Goal: Task Accomplishment & Management: Complete application form

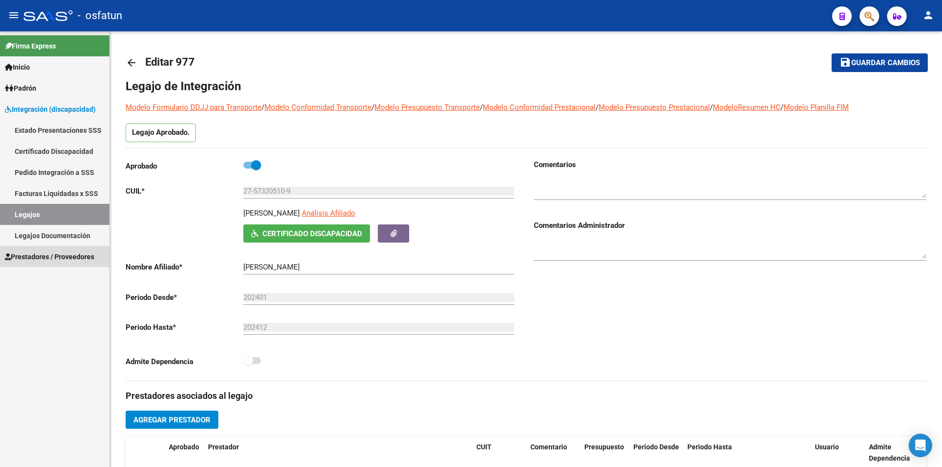
click at [51, 254] on span "Prestadores / Proveedores" at bounding box center [49, 257] width 89 height 11
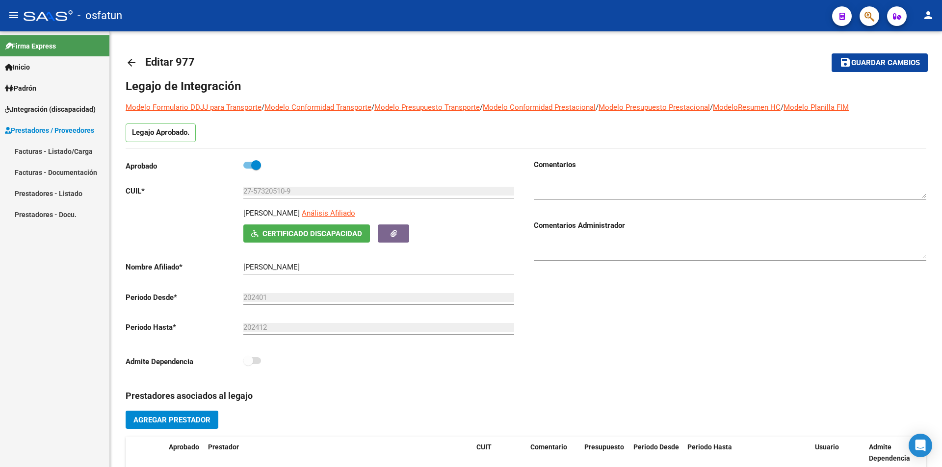
click at [54, 148] on link "Facturas - Listado/Carga" at bounding box center [54, 151] width 109 height 21
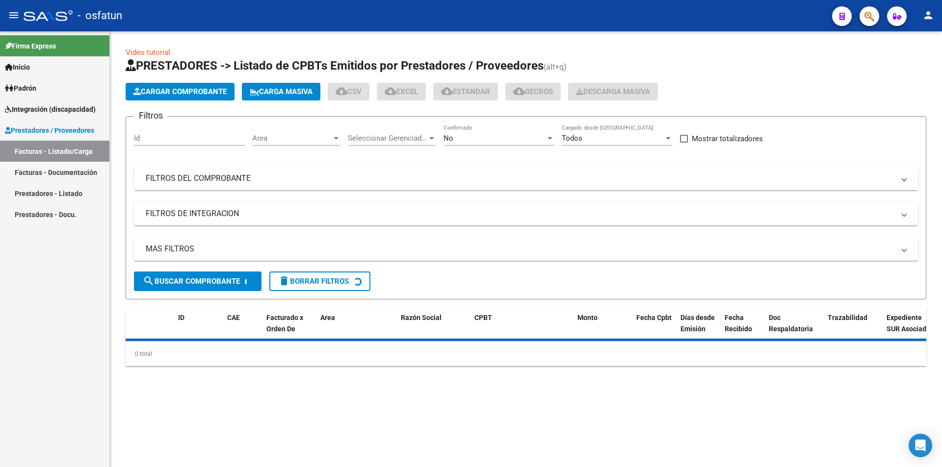
click at [164, 90] on span "Cargar Comprobante" at bounding box center [179, 91] width 93 height 9
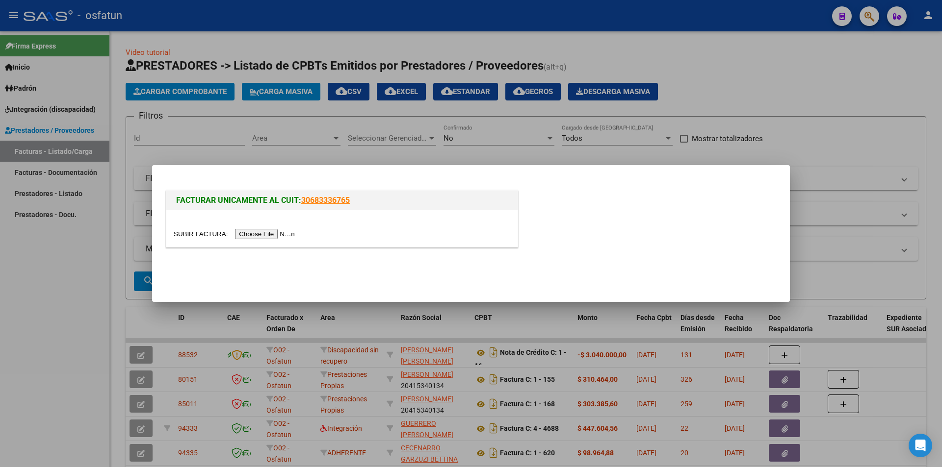
click at [285, 232] on input "file" at bounding box center [236, 234] width 124 height 10
click at [272, 231] on input "file" at bounding box center [236, 234] width 124 height 10
click at [21, 263] on div at bounding box center [471, 233] width 942 height 467
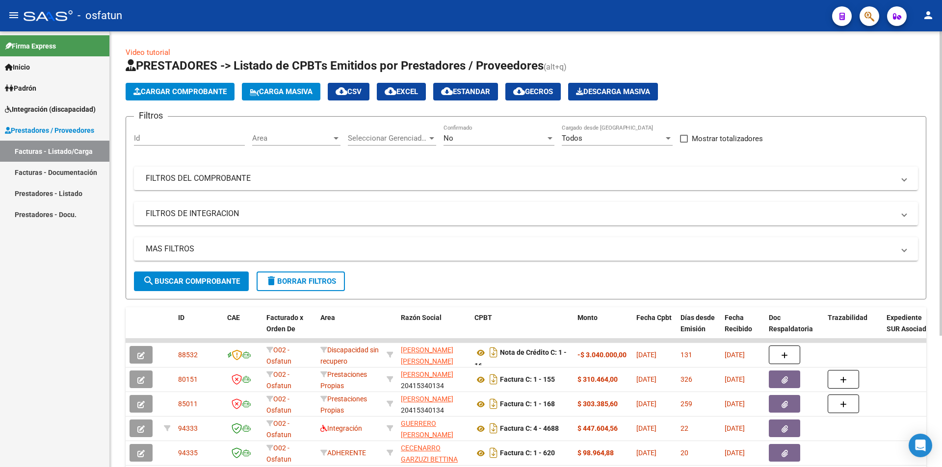
click at [167, 96] on span "Cargar Comprobante" at bounding box center [179, 91] width 93 height 9
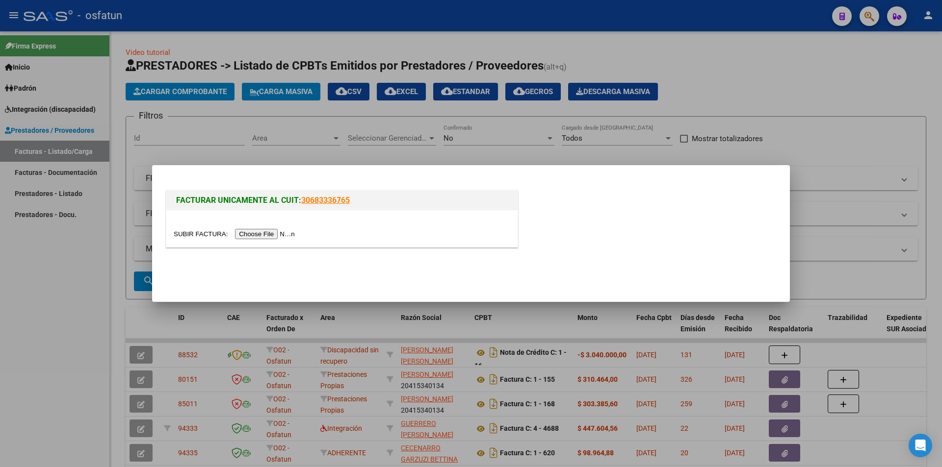
click at [279, 234] on input "file" at bounding box center [236, 234] width 124 height 10
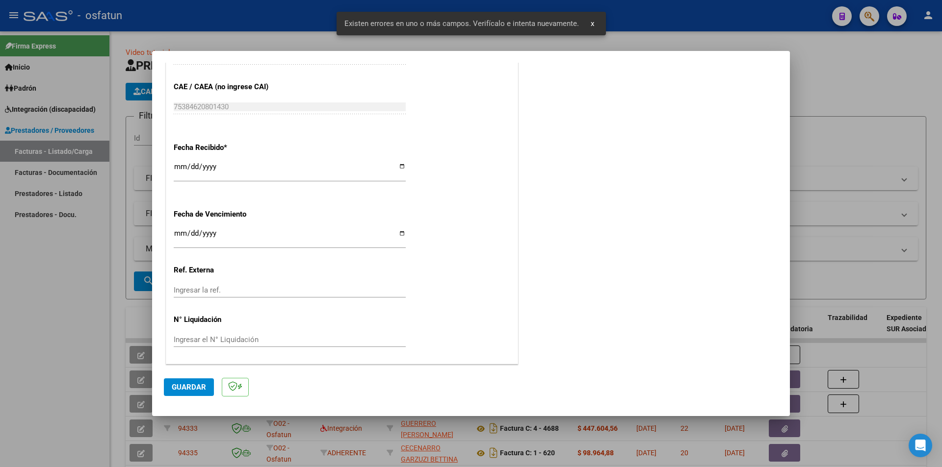
click at [194, 382] on button "Guardar" at bounding box center [189, 388] width 50 height 18
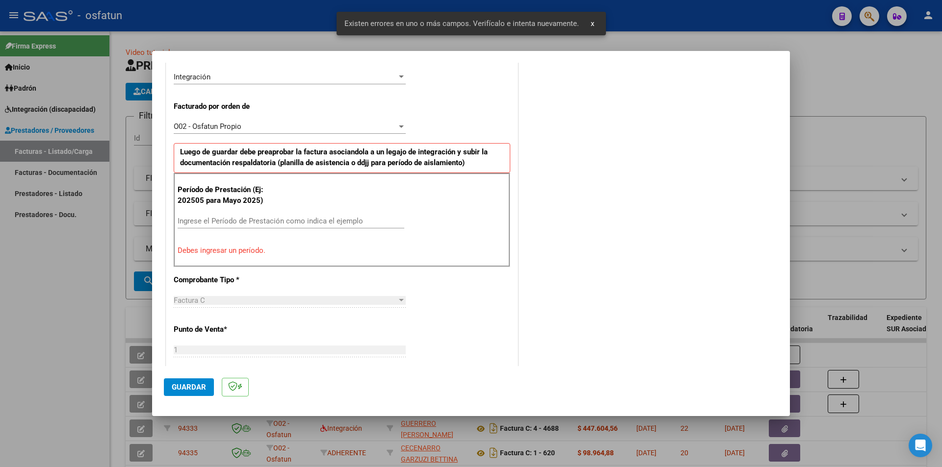
scroll to position [239, 0]
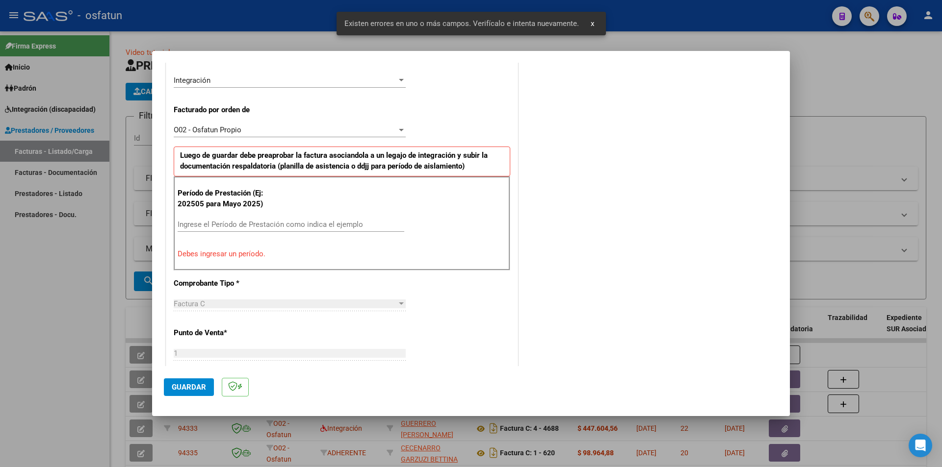
click at [272, 223] on input "Ingrese el Período de Prestación como indica el ejemplo" at bounding box center [291, 224] width 227 height 9
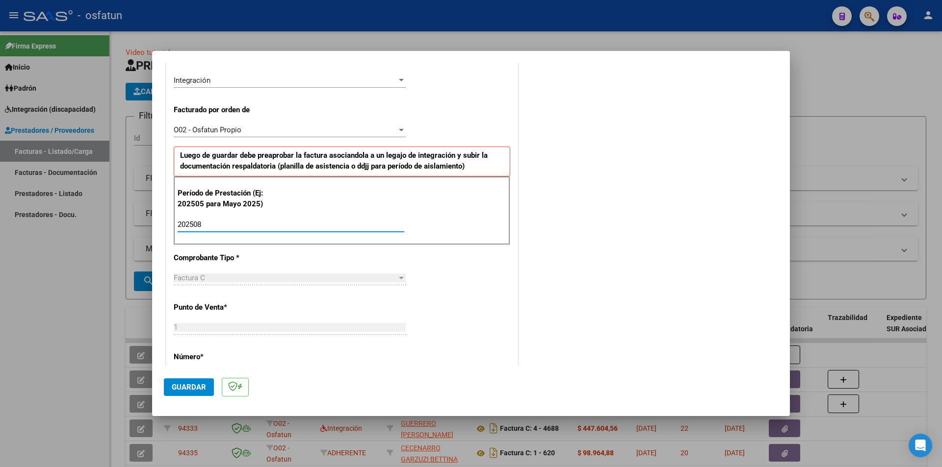
type input "202508"
click at [197, 386] on span "Guardar" at bounding box center [189, 387] width 34 height 9
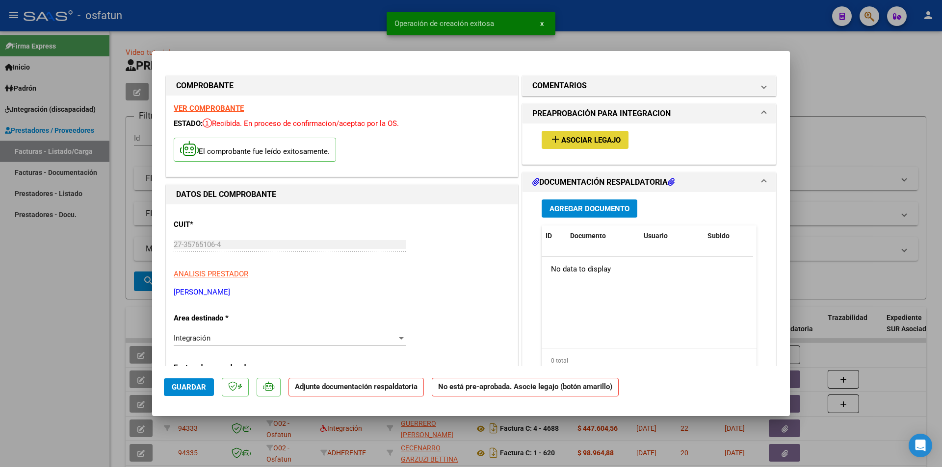
click at [587, 142] on span "Asociar Legajo" at bounding box center [590, 140] width 59 height 9
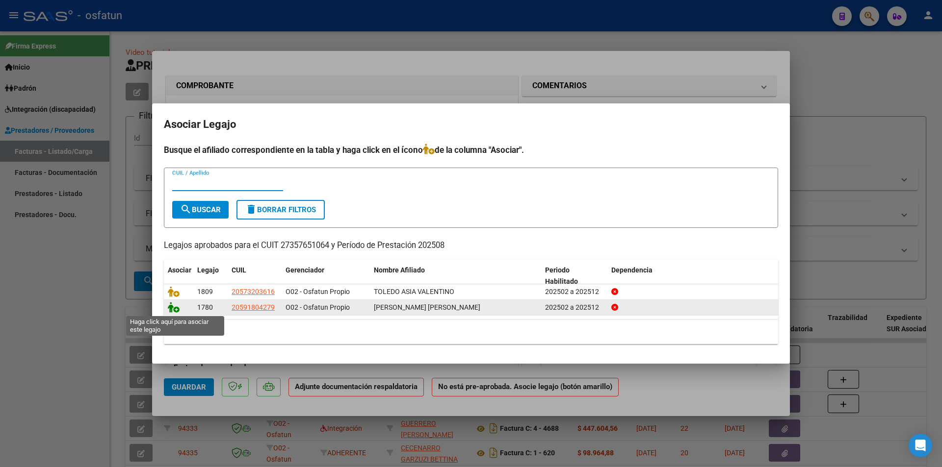
click at [177, 308] on icon at bounding box center [174, 307] width 12 height 11
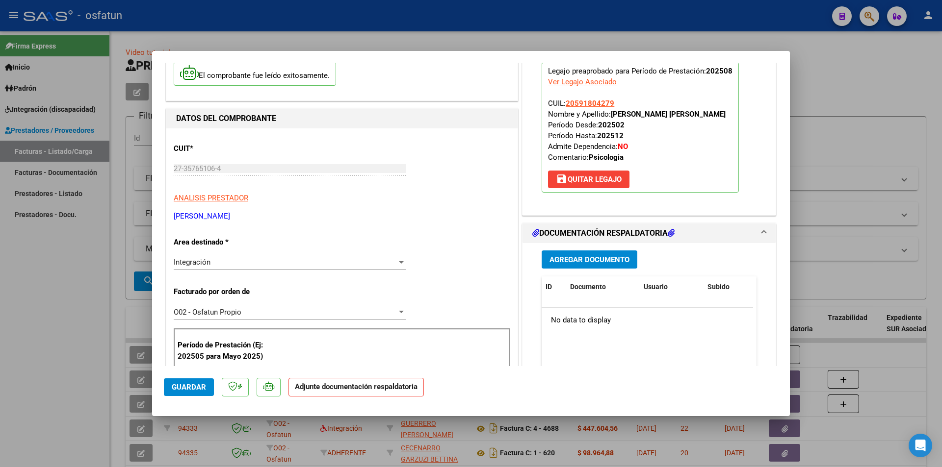
scroll to position [98, 0]
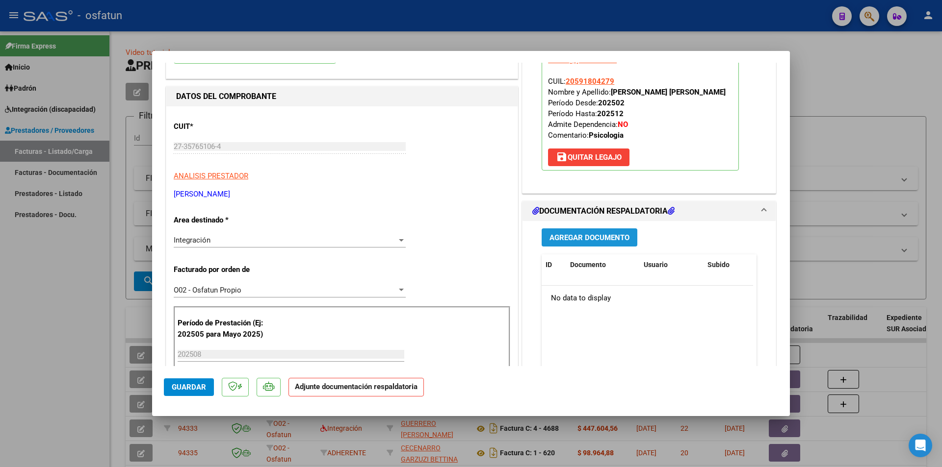
click at [603, 240] on span "Agregar Documento" at bounding box center [589, 237] width 80 height 9
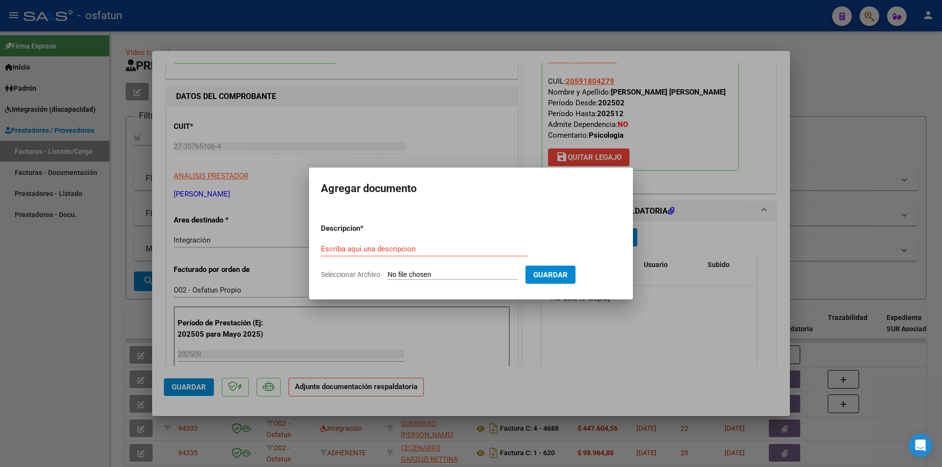
click at [418, 274] on input "Seleccionar Archivo" at bounding box center [453, 275] width 130 height 9
type input "C:\fakepath\Respaldo [PERSON_NAME] Psicologia.pdf"
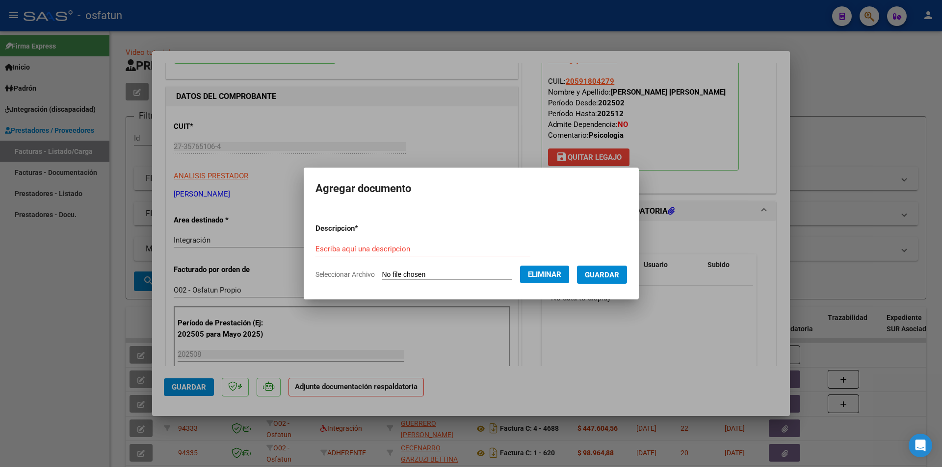
click at [413, 251] on input "Escriba aquí una descripcion" at bounding box center [422, 249] width 215 height 9
type input "[PERSON_NAME] Psicologia"
click at [618, 277] on span "Guardar" at bounding box center [602, 275] width 34 height 9
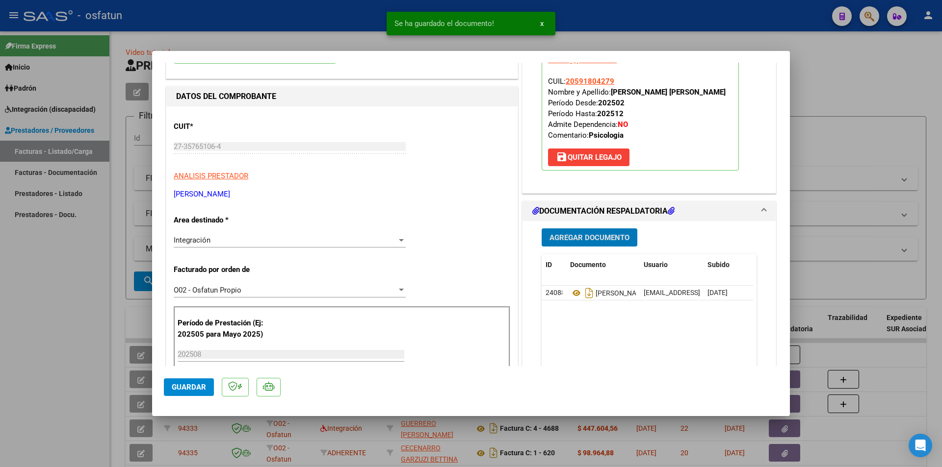
click at [186, 387] on span "Guardar" at bounding box center [189, 387] width 34 height 9
click at [13, 259] on div at bounding box center [471, 233] width 942 height 467
type input "$ 0,00"
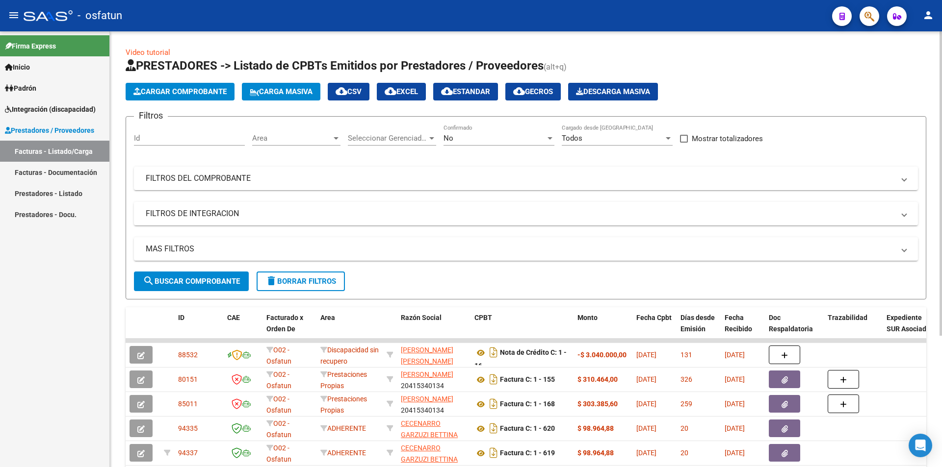
click at [191, 92] on span "Cargar Comprobante" at bounding box center [179, 91] width 93 height 9
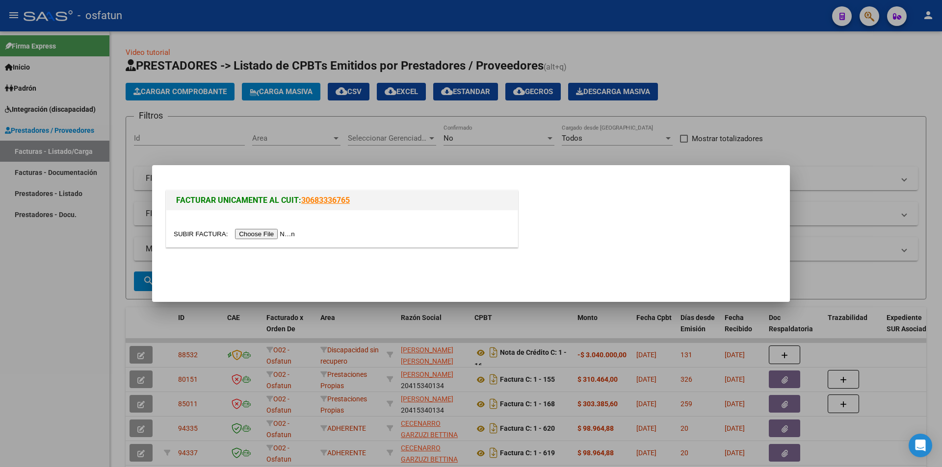
click at [251, 233] on input "file" at bounding box center [236, 234] width 124 height 10
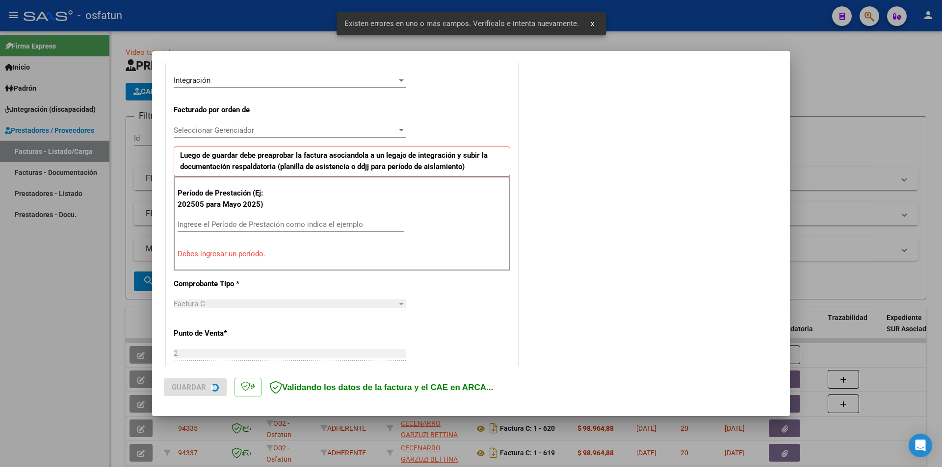
scroll to position [239, 0]
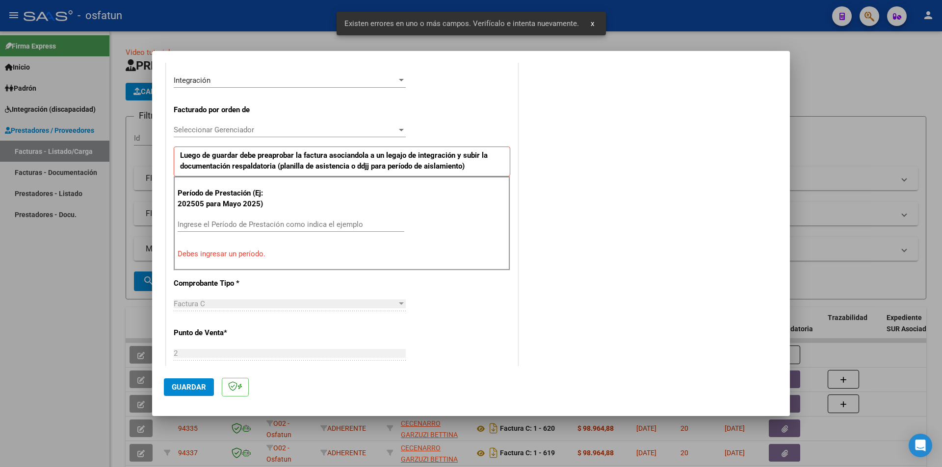
click at [243, 226] on input "Ingrese el Período de Prestación como indica el ejemplo" at bounding box center [291, 224] width 227 height 9
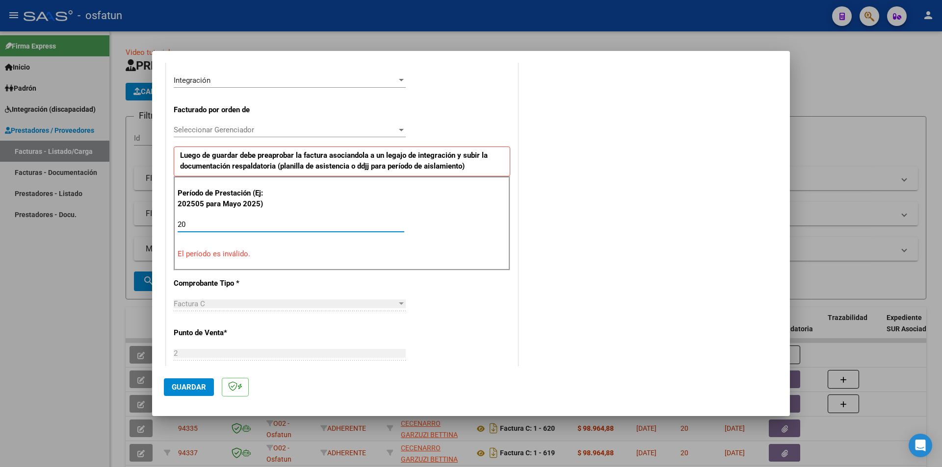
click at [229, 231] on div "20 Ingrese el Período de Prestación como indica el ejemplo" at bounding box center [291, 224] width 227 height 15
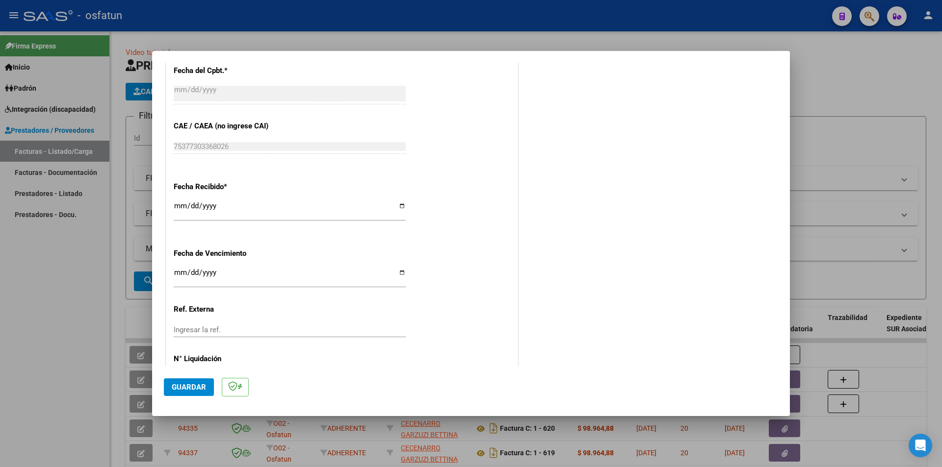
scroll to position [632, 0]
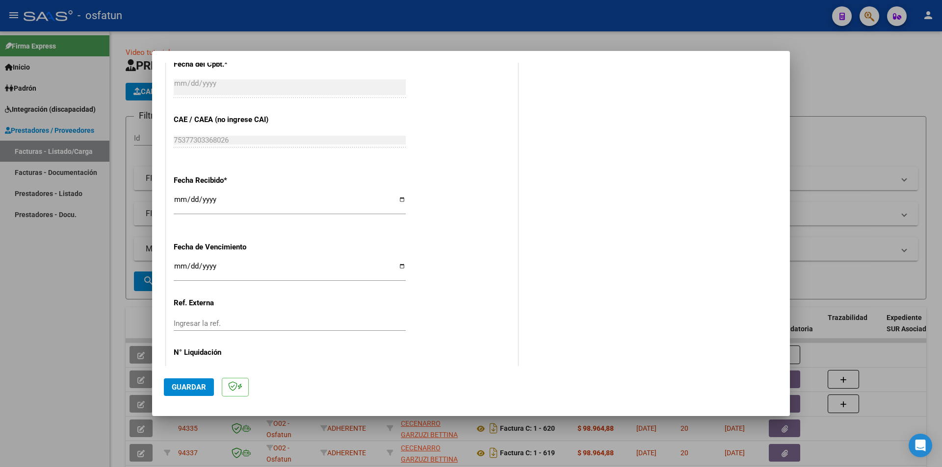
type input "202508"
click at [197, 389] on span "Guardar" at bounding box center [189, 387] width 34 height 9
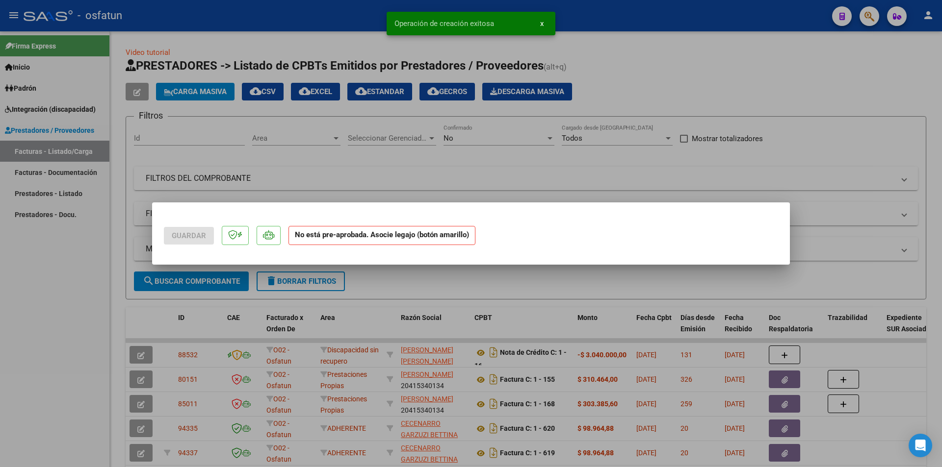
scroll to position [0, 0]
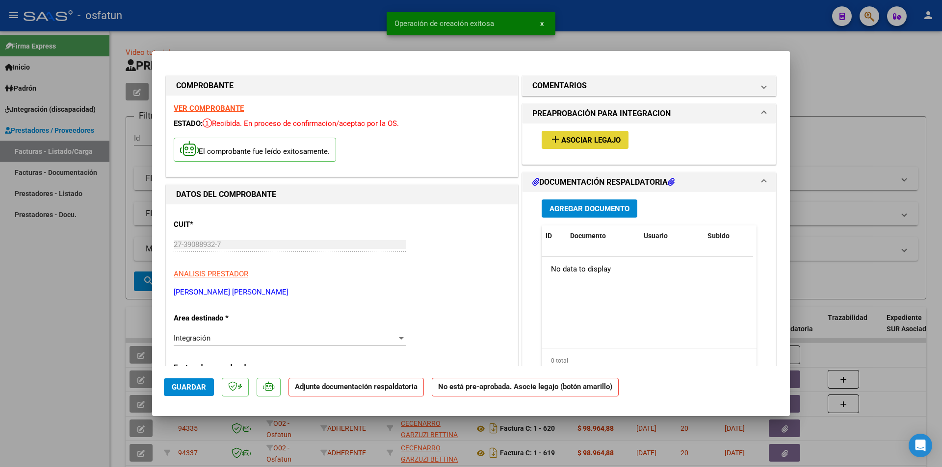
click at [586, 137] on span "Asociar Legajo" at bounding box center [590, 140] width 59 height 9
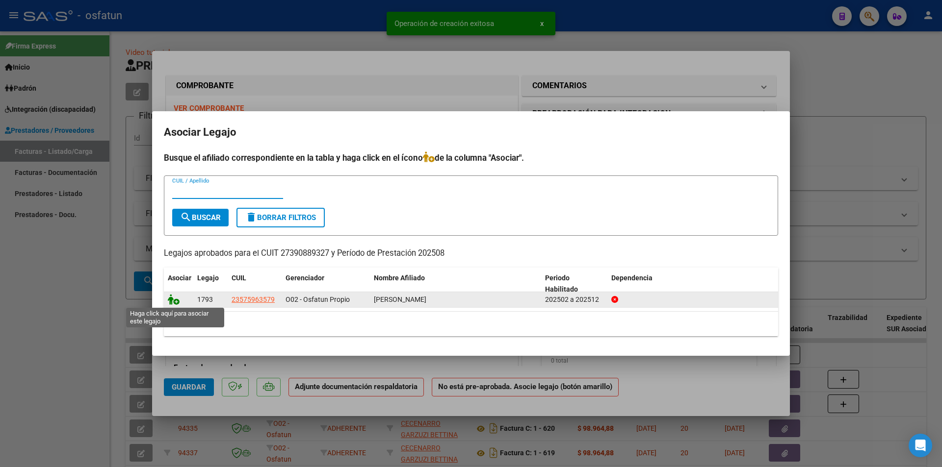
click at [171, 300] on icon at bounding box center [174, 299] width 12 height 11
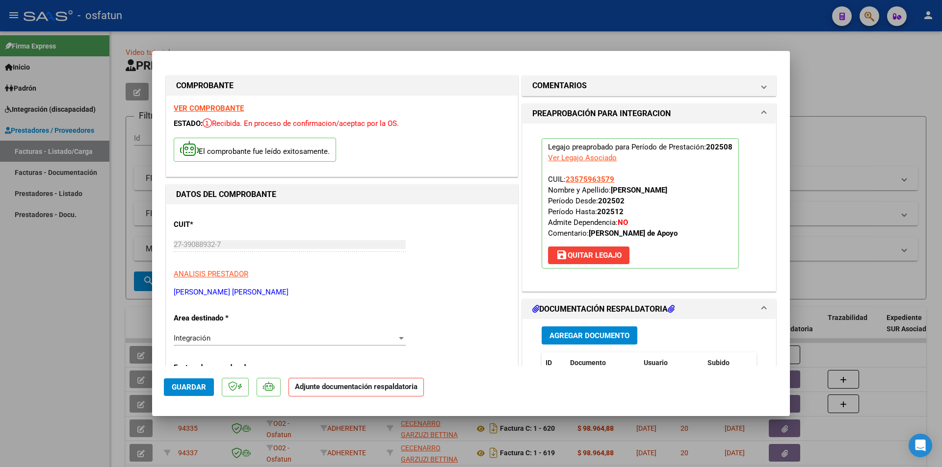
click at [581, 335] on span "Agregar Documento" at bounding box center [589, 336] width 80 height 9
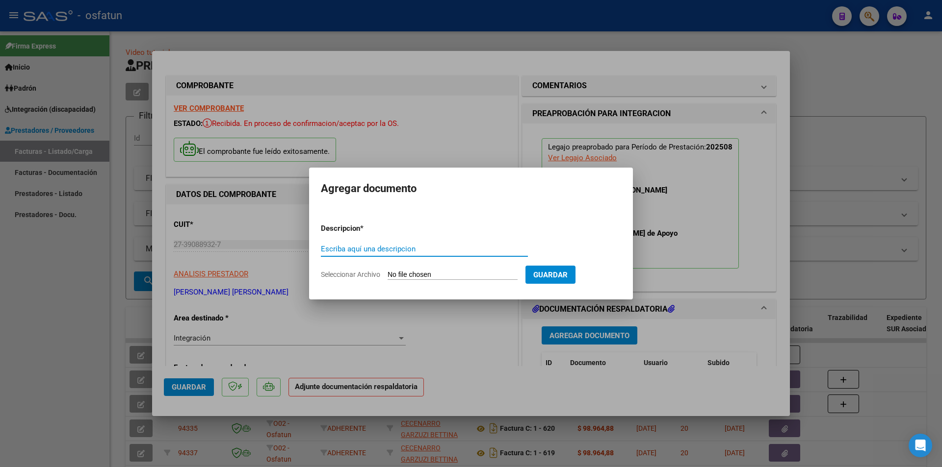
click at [418, 277] on input "Seleccionar Archivo" at bounding box center [453, 275] width 130 height 9
type input "C:\fakepath\Respaldo [PERSON_NAME].pdf"
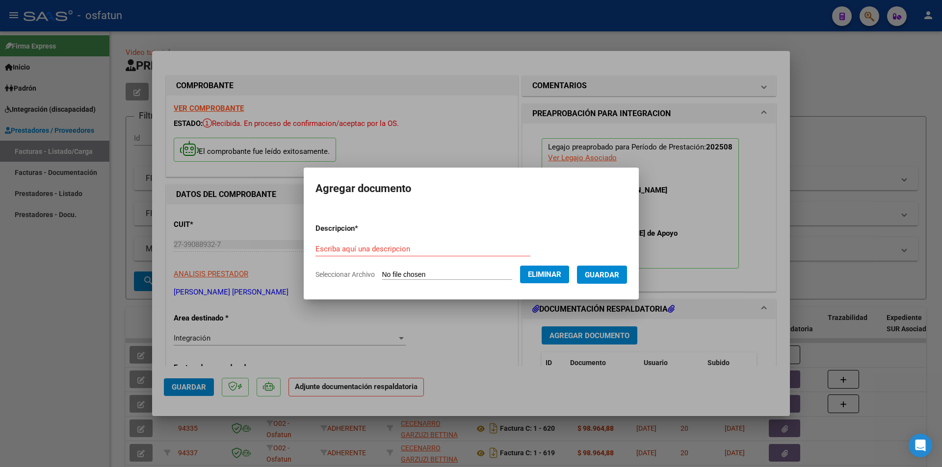
click at [393, 251] on input "Escriba aquí una descripcion" at bounding box center [422, 249] width 215 height 9
type input "[PERSON_NAME] de Apoyo"
click at [610, 276] on span "Guardar" at bounding box center [602, 275] width 34 height 9
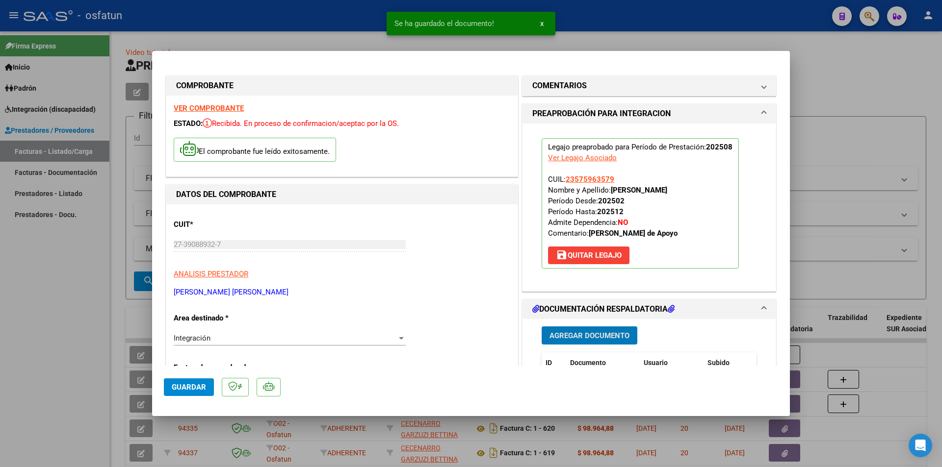
click at [195, 387] on span "Guardar" at bounding box center [189, 387] width 34 height 9
click at [29, 304] on div at bounding box center [471, 233] width 942 height 467
type input "$ 0,00"
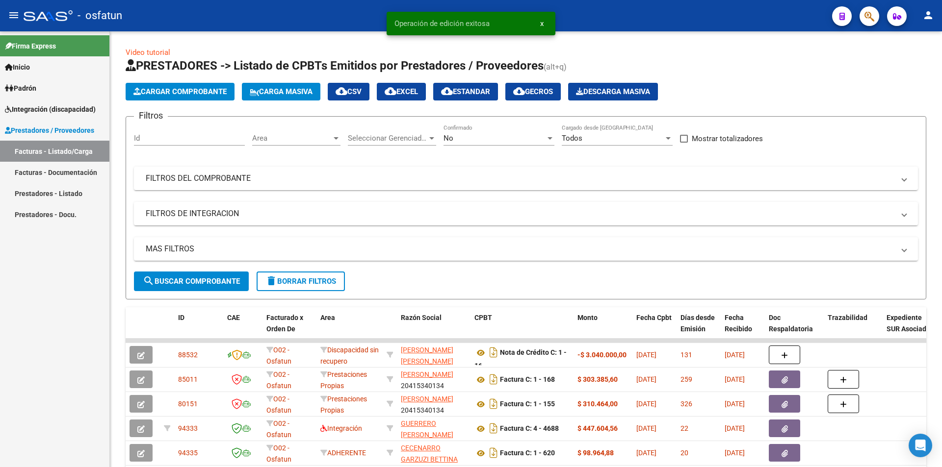
click at [58, 250] on div "Firma Express Inicio Calendario SSS Instructivos Contacto OS Padrón Análisis Af…" at bounding box center [54, 249] width 109 height 436
